Goal: Task Accomplishment & Management: Manage account settings

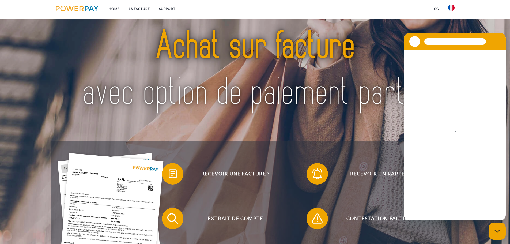
scroll to position [54, 0]
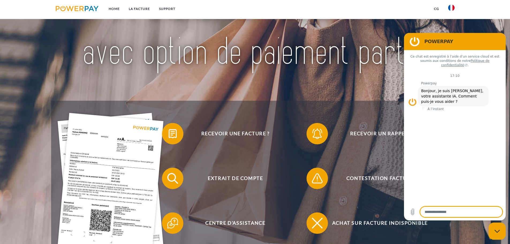
click at [502, 231] on div "Fermer la fenêtre de messagerie" at bounding box center [497, 231] width 16 height 16
type textarea "*"
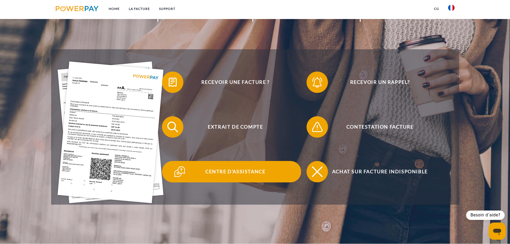
scroll to position [107, 0]
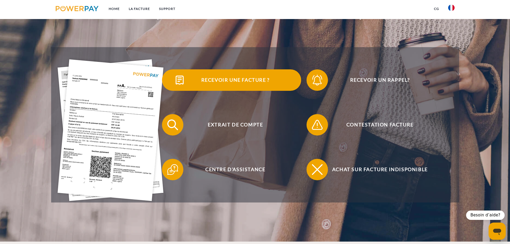
click at [227, 82] on span "Recevoir une facture ?" at bounding box center [235, 79] width 131 height 21
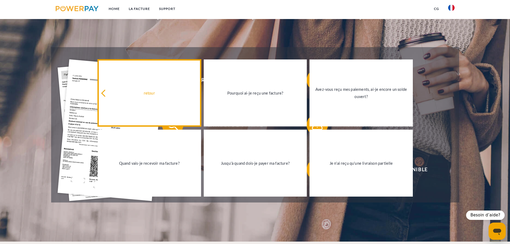
click at [104, 92] on icon at bounding box center [104, 93] width 7 height 7
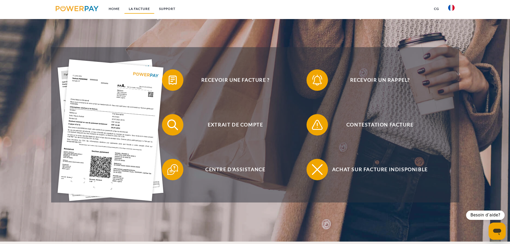
click at [144, 10] on link "LA FACTURE" at bounding box center [139, 9] width 30 height 10
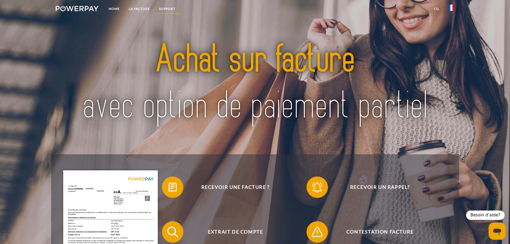
click at [168, 7] on link "Support" at bounding box center [166, 9] width 25 height 10
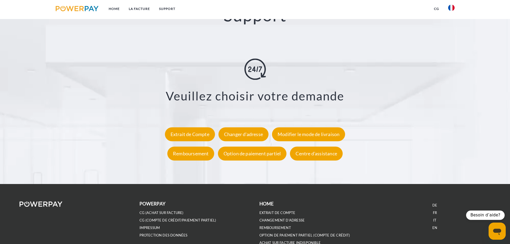
scroll to position [992, 0]
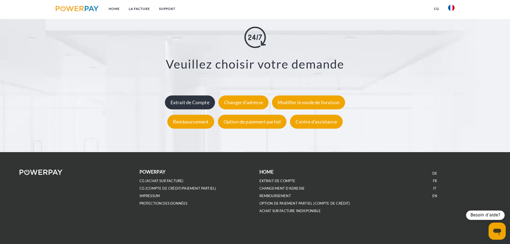
click at [212, 104] on div "Extrait de Compte" at bounding box center [190, 102] width 50 height 14
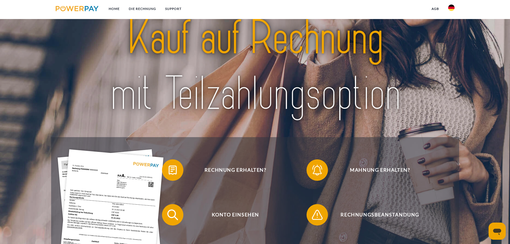
scroll to position [27, 0]
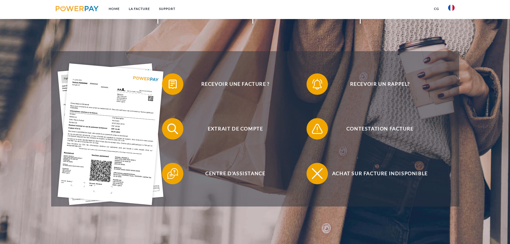
scroll to position [107, 0]
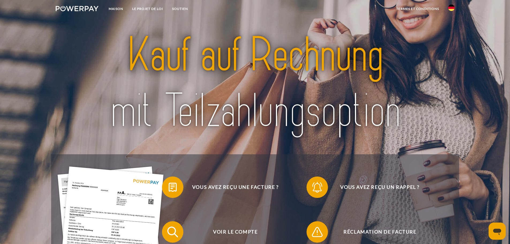
click at [448, 7] on img at bounding box center [451, 8] width 6 height 6
click at [450, 28] on link at bounding box center [451, 26] width 16 height 14
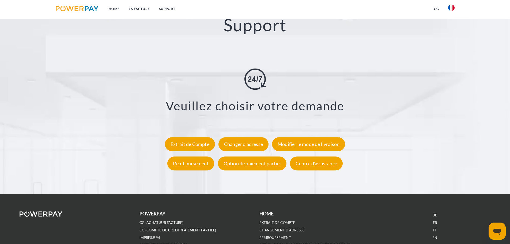
scroll to position [963, 0]
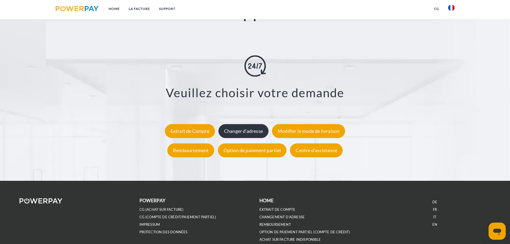
click at [259, 129] on div "Changer d'adresse" at bounding box center [243, 131] width 50 height 14
